Goal: Transaction & Acquisition: Purchase product/service

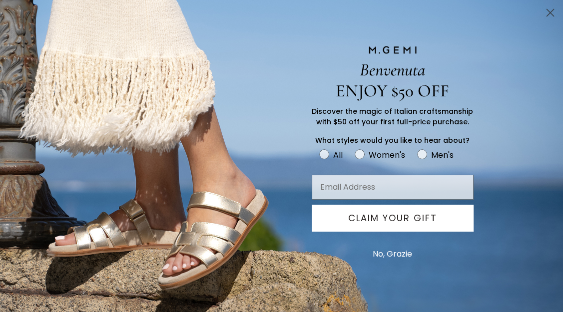
click at [550, 12] on icon "Close dialog" at bounding box center [550, 12] width 7 height 7
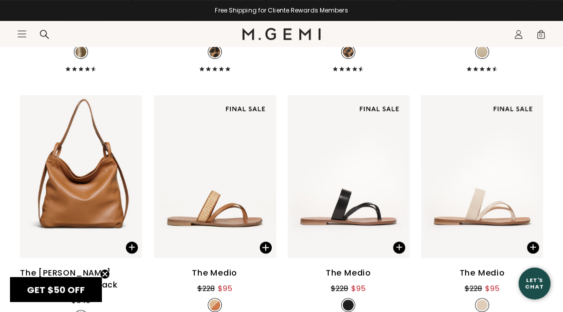
click at [144, 156] on div "The Una $298 + 11 NEW NEW NEW NEW NEW NEW NEW NEW NEW The Loriana $328 + 3 The …" at bounding box center [281, 233] width 523 height 780
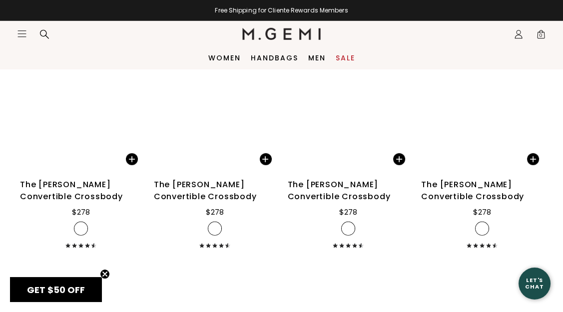
scroll to position [4029, 0]
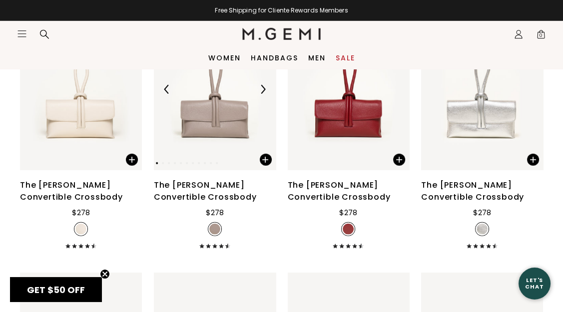
click at [265, 88] on img at bounding box center [262, 89] width 9 height 9
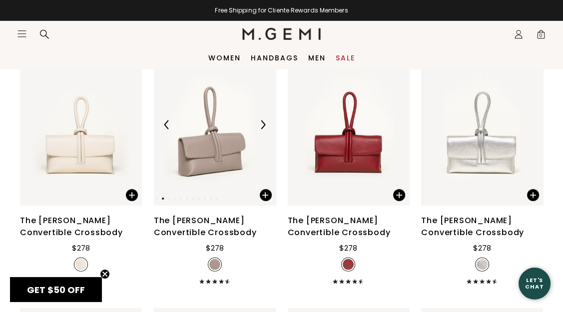
scroll to position [3987, 0]
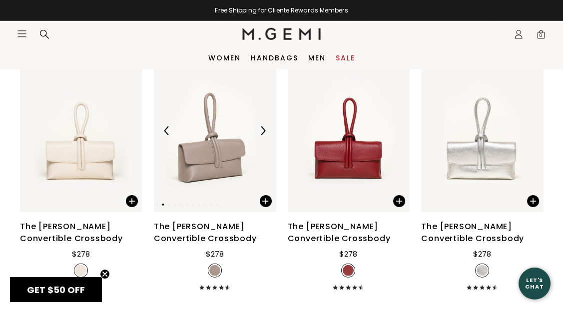
click at [262, 132] on img at bounding box center [262, 130] width 9 height 9
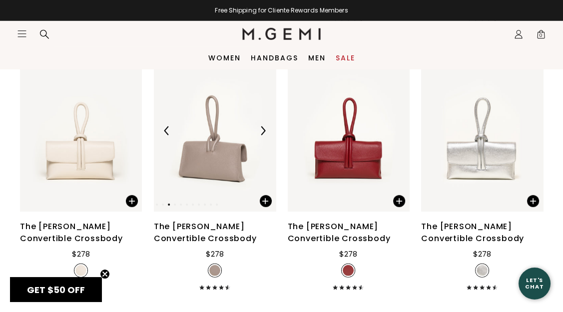
click at [262, 132] on img at bounding box center [262, 130] width 9 height 9
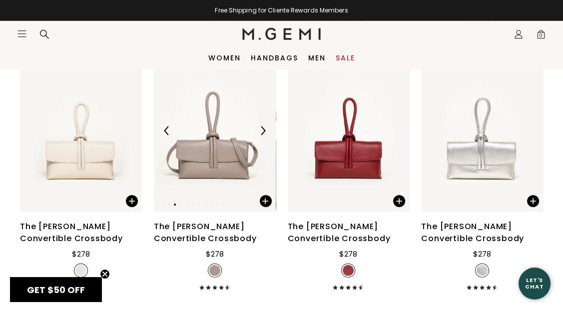
click at [262, 132] on img at bounding box center [262, 130] width 9 height 9
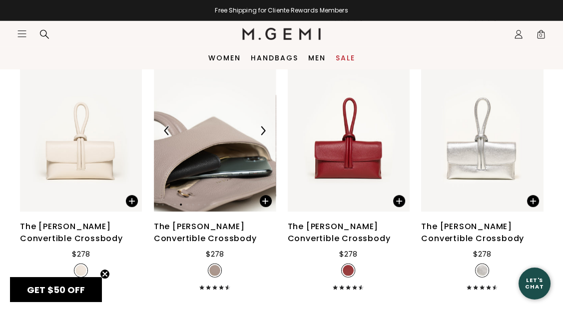
click at [262, 132] on img at bounding box center [262, 130] width 9 height 9
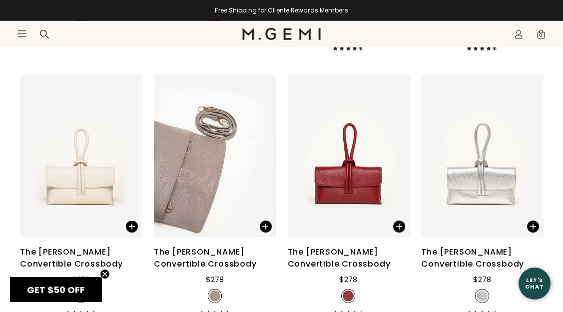
scroll to position [3963, 0]
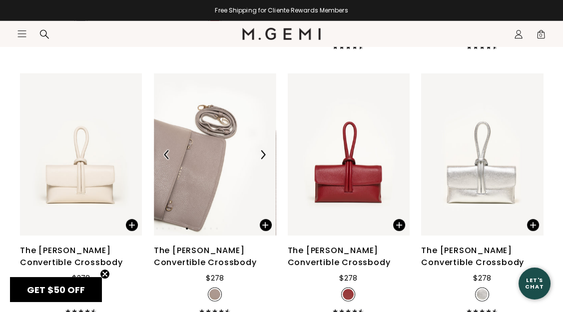
click at [263, 152] on img at bounding box center [262, 154] width 9 height 9
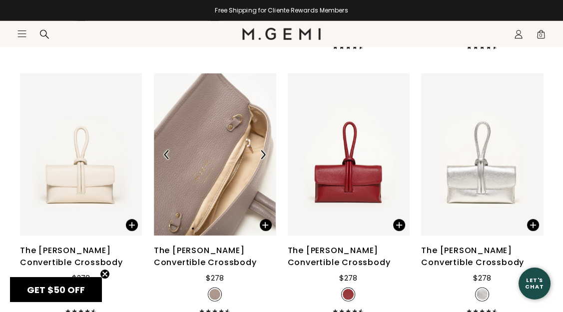
click at [263, 152] on img at bounding box center [262, 154] width 9 height 9
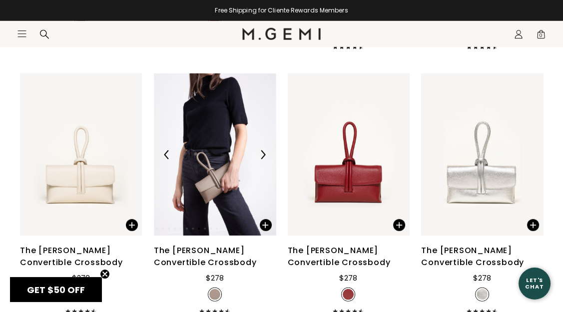
click at [263, 152] on img at bounding box center [262, 154] width 9 height 9
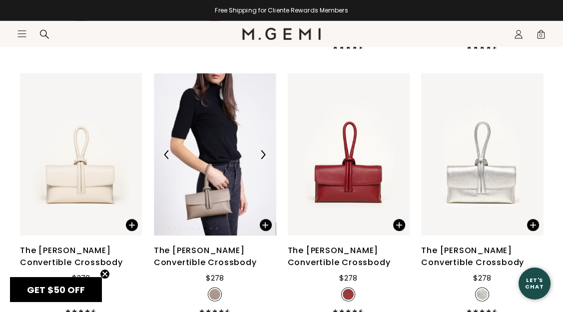
click at [263, 152] on img at bounding box center [262, 154] width 9 height 9
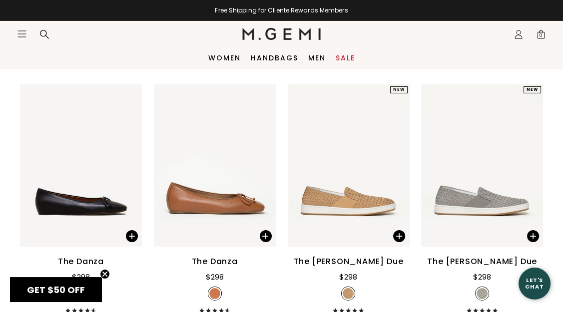
scroll to position [4658, 0]
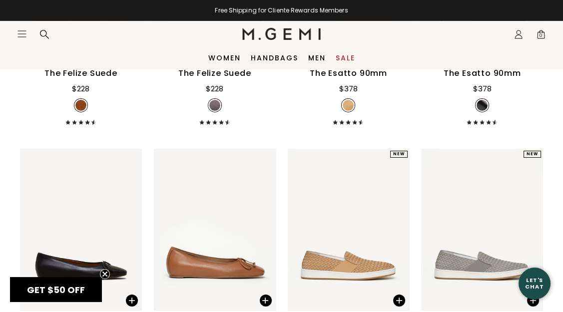
click at [43, 30] on icon at bounding box center [44, 34] width 10 height 10
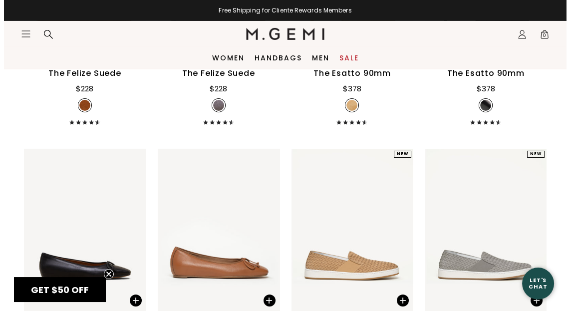
scroll to position [4704, 0]
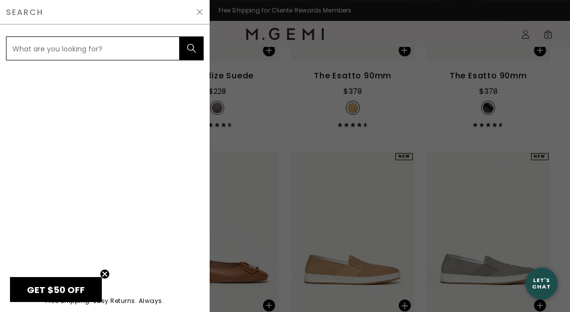
click at [46, 47] on input "text" at bounding box center [93, 48] width 174 height 24
type input "mule"
click at [180, 36] on button "submit" at bounding box center [192, 48] width 24 height 24
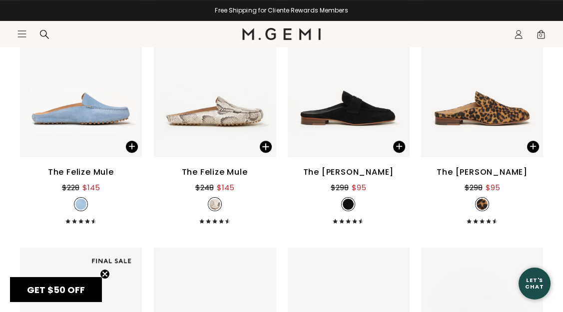
scroll to position [410, 0]
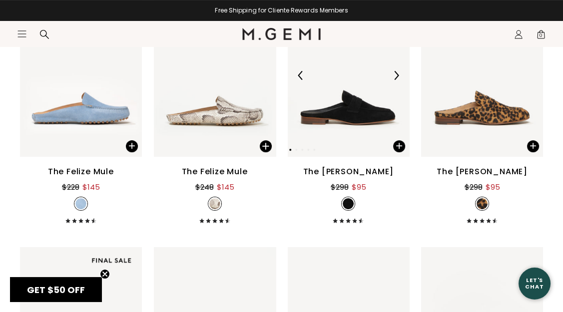
click at [351, 110] on img at bounding box center [349, 75] width 122 height 162
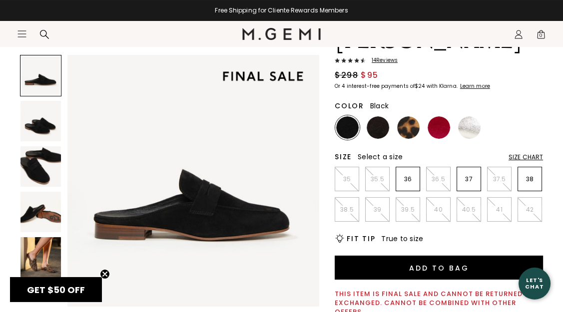
click at [323, 185] on div "The [PERSON_NAME] 14 Review s $298 $95 Or 4 interest-free payments of $24 with …" at bounding box center [281, 317] width 523 height 636
click at [380, 127] on img at bounding box center [377, 127] width 22 height 22
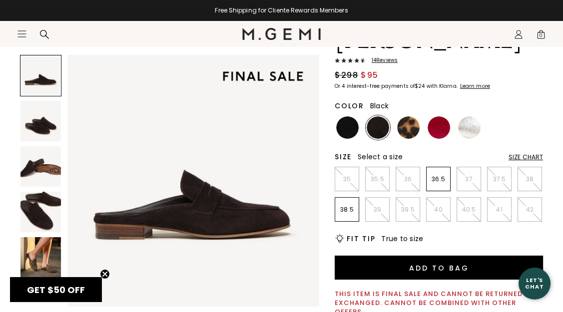
click at [347, 131] on img at bounding box center [347, 127] width 22 height 22
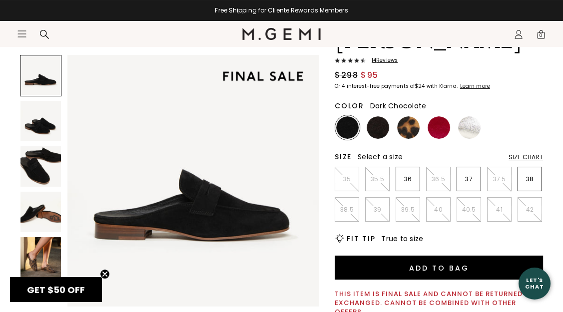
click at [375, 131] on img at bounding box center [377, 127] width 22 height 22
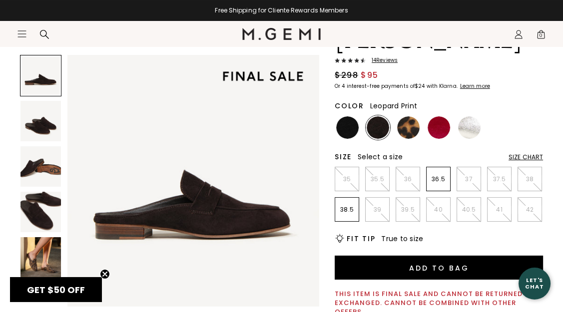
click at [408, 129] on img at bounding box center [408, 127] width 22 height 22
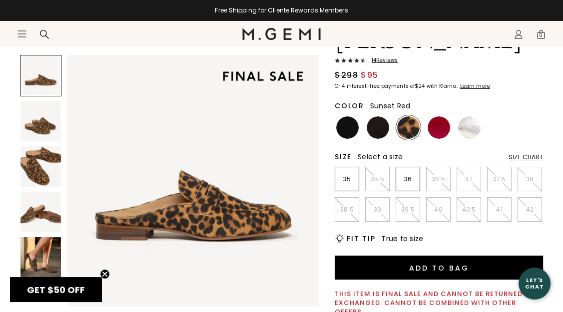
click at [435, 129] on img at bounding box center [438, 127] width 22 height 22
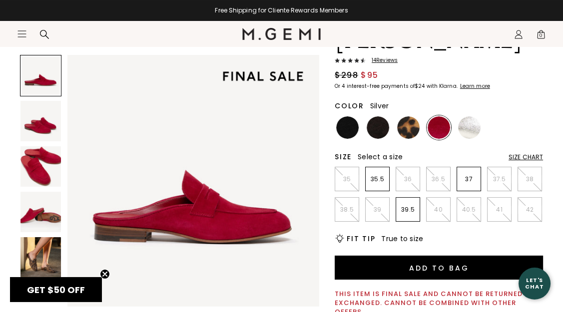
click at [470, 130] on img at bounding box center [469, 127] width 22 height 22
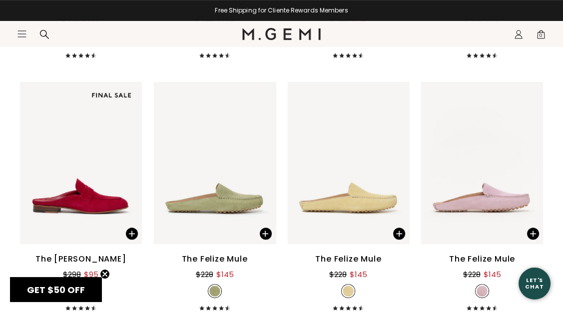
scroll to position [578, 0]
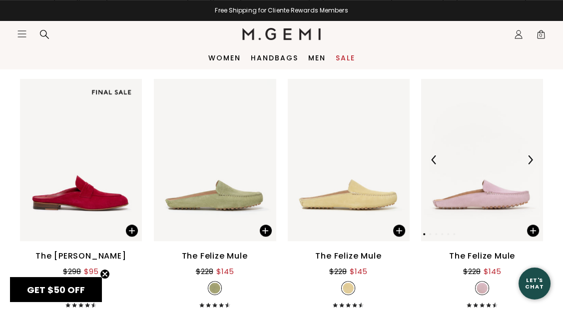
click at [486, 179] on img at bounding box center [482, 160] width 122 height 162
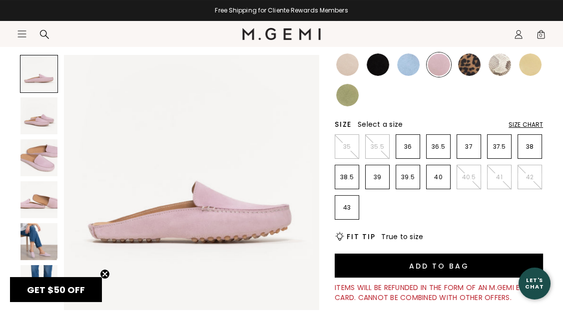
scroll to position [143, 0]
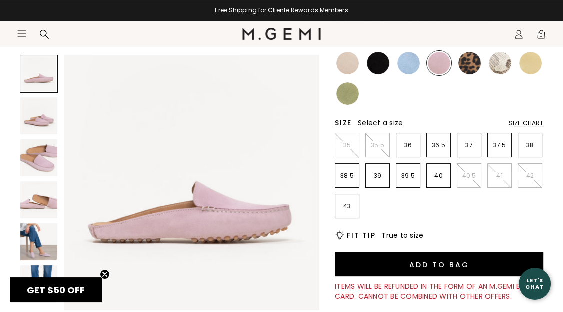
click at [31, 241] on img at bounding box center [38, 241] width 37 height 37
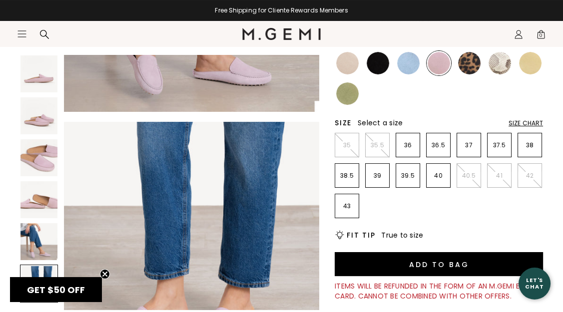
scroll to position [1297, 0]
